Goal: Check status: Check status

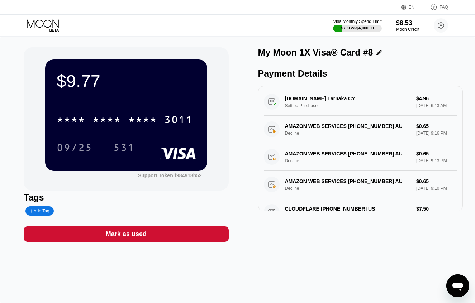
scroll to position [100, 0]
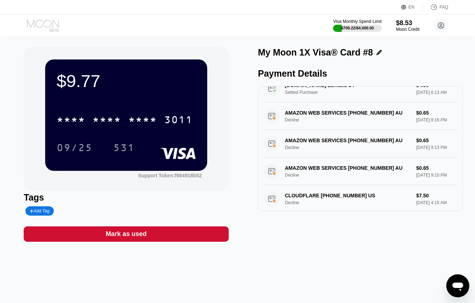
click at [43, 27] on icon at bounding box center [43, 25] width 33 height 13
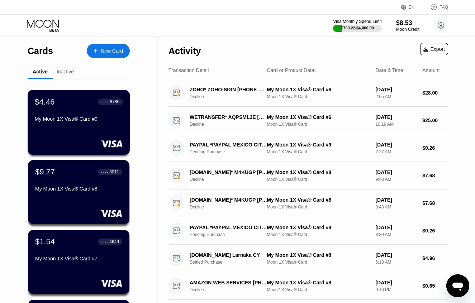
click at [70, 134] on div "$4.46 ● ● ● ● 8786 My Moon 1X Visa® Card #9" at bounding box center [79, 122] width 102 height 65
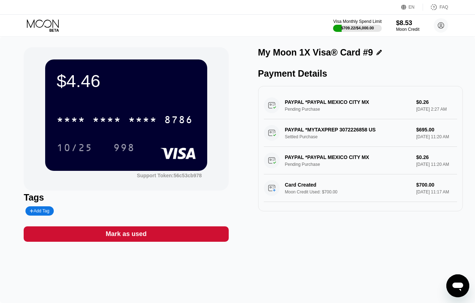
click at [294, 235] on div "My Moon 1X Visa® Card #9 Payment Details PAYPAL *PAYPAL [GEOGRAPHIC_DATA] MX Pe…" at bounding box center [360, 144] width 205 height 195
